Goal: Information Seeking & Learning: Learn about a topic

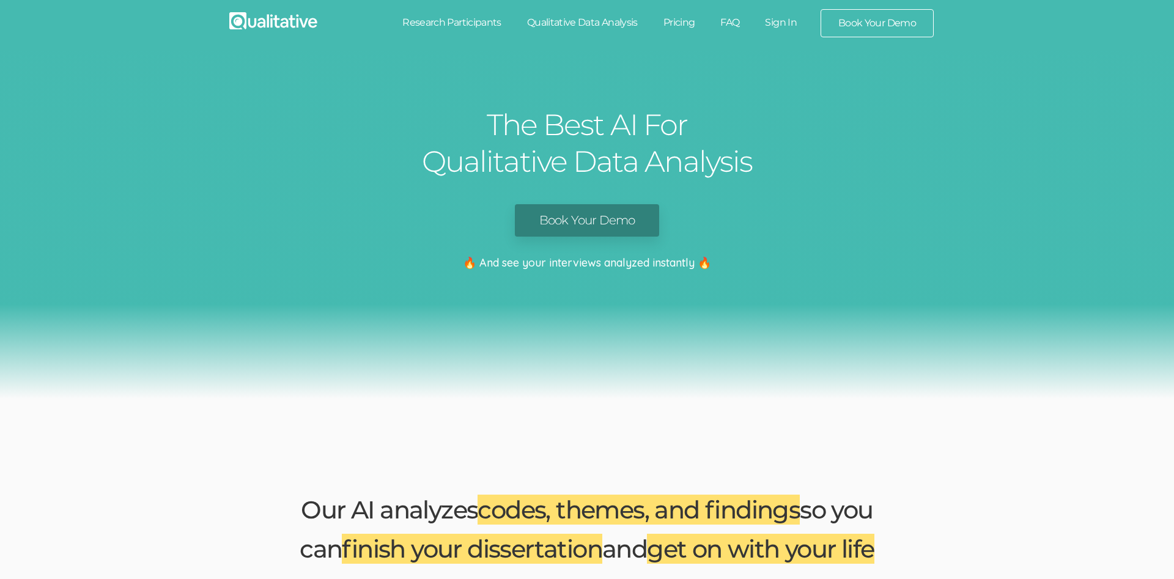
click at [592, 24] on link "Qualitative Data Analysis" at bounding box center [582, 22] width 136 height 27
click at [593, 18] on link "Qualitative Data Analysis" at bounding box center [582, 22] width 136 height 27
click at [271, 28] on img at bounding box center [273, 20] width 88 height 17
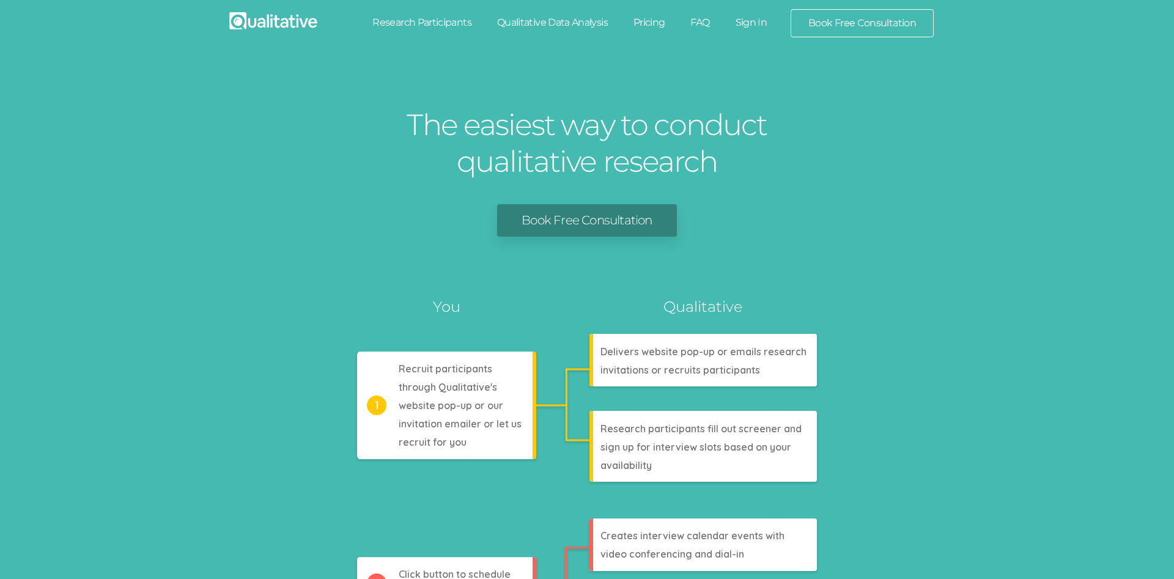
click at [652, 19] on link "Pricing" at bounding box center [648, 22] width 57 height 27
